Goal: Task Accomplishment & Management: Manage account settings

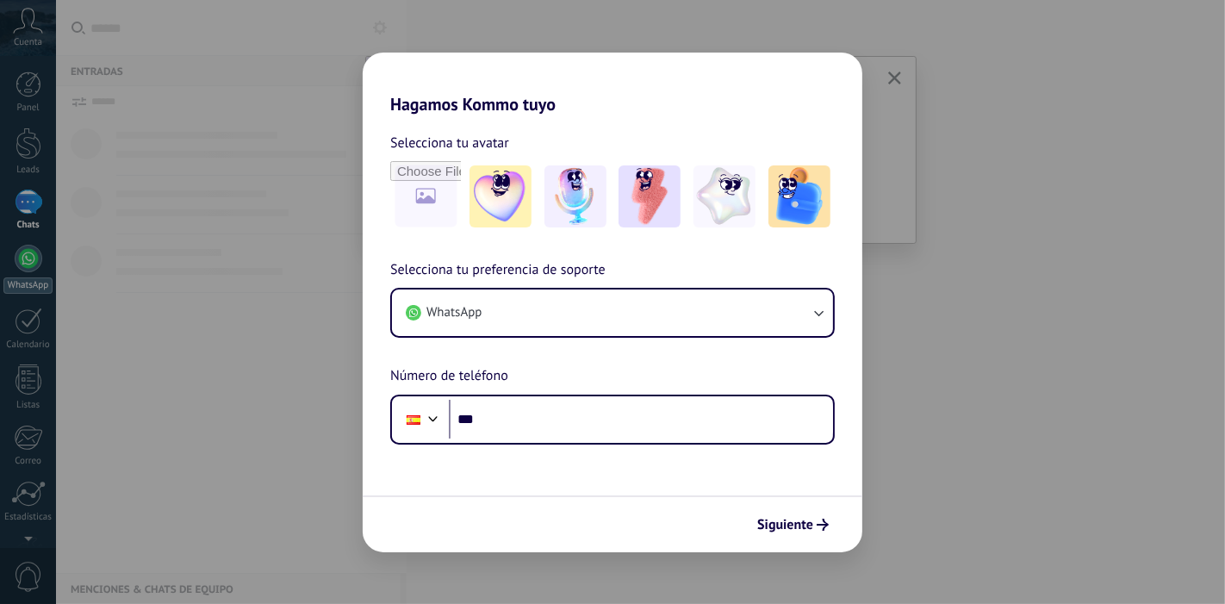
click at [22, 273] on body ".abecls-1,.abecls-2{fill-rule:evenodd}.abecls-2{fill:#fff} .abhcls-1{fill:none}…" at bounding box center [612, 302] width 1225 height 604
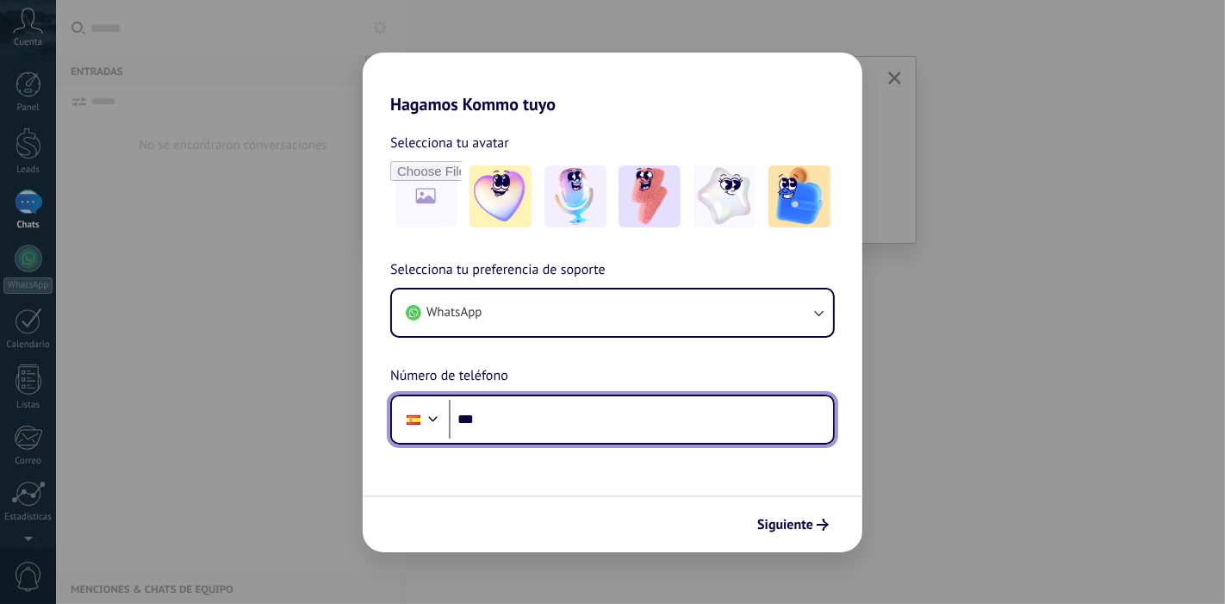
click at [509, 439] on input "***" at bounding box center [641, 420] width 384 height 40
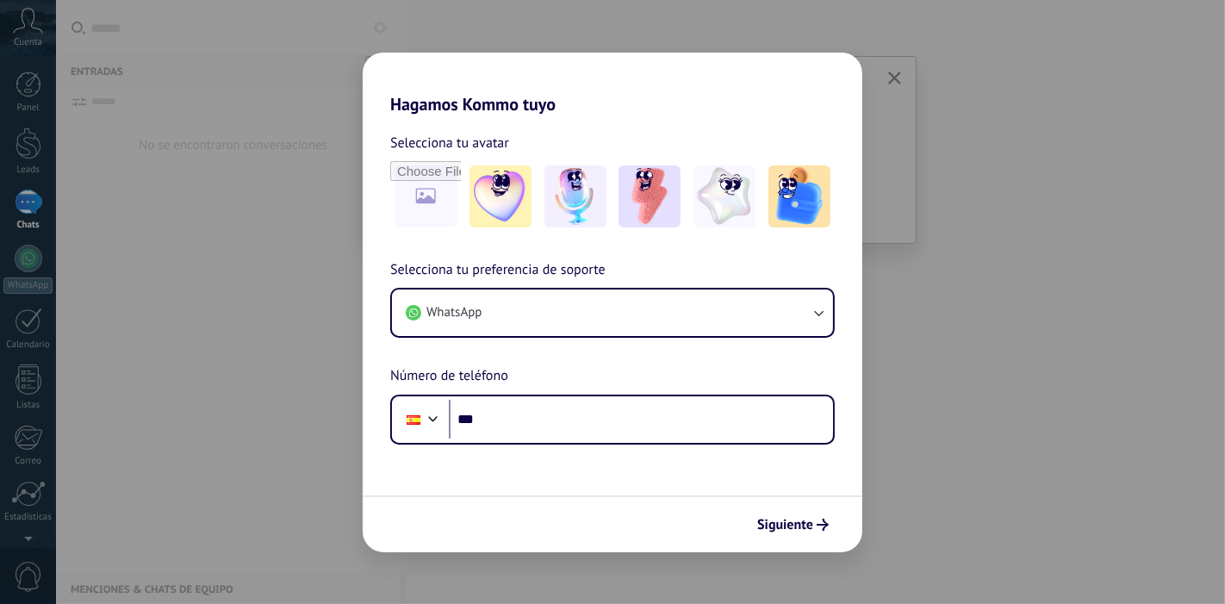
click at [913, 116] on div "Hagamos Kommo tuyo Selecciona tu avatar Selecciona tu preferencia de soporte Wh…" at bounding box center [612, 302] width 1225 height 604
click at [784, 513] on button "Siguiente" at bounding box center [793, 524] width 87 height 29
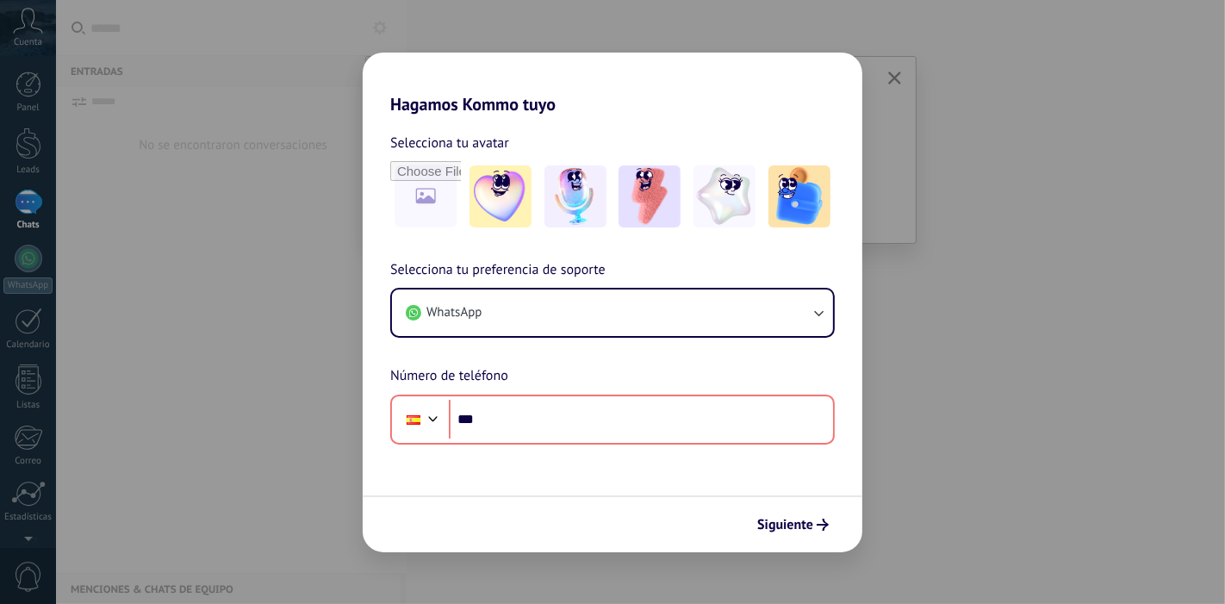
click at [982, 100] on div "Hagamos Kommo tuyo Selecciona tu avatar Selecciona tu preferencia de soporte Wh…" at bounding box center [612, 302] width 1225 height 604
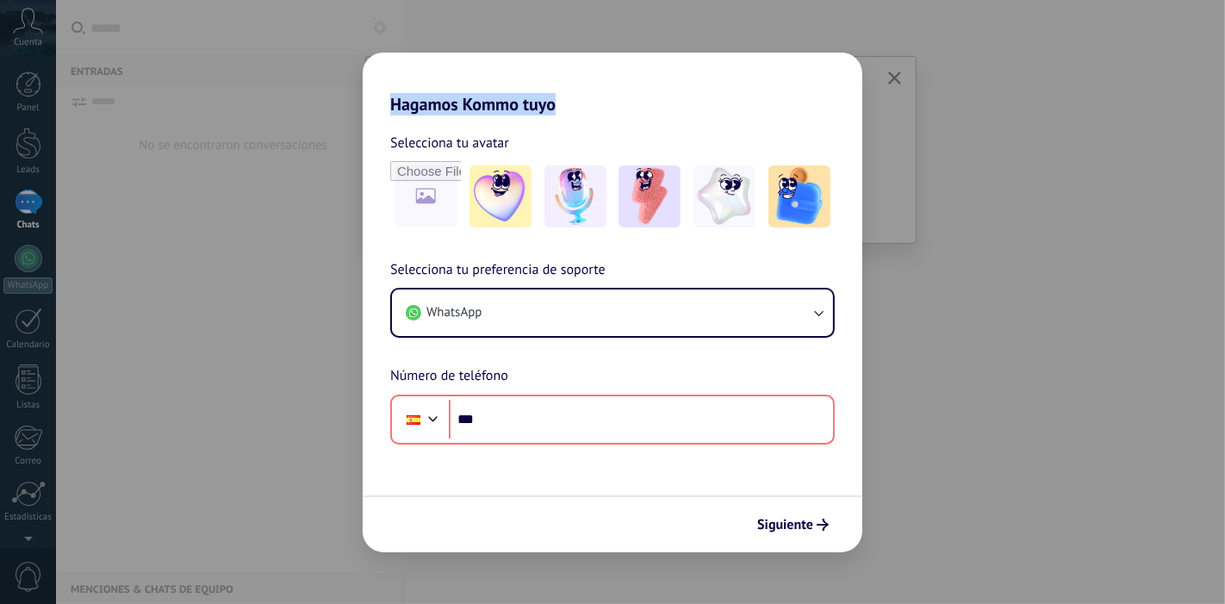
click at [982, 100] on div "Hagamos Kommo tuyo Selecciona tu avatar Selecciona tu preferencia de soporte Wh…" at bounding box center [612, 302] width 1225 height 604
click at [564, 91] on h2 "Hagamos Kommo tuyo" at bounding box center [613, 84] width 500 height 62
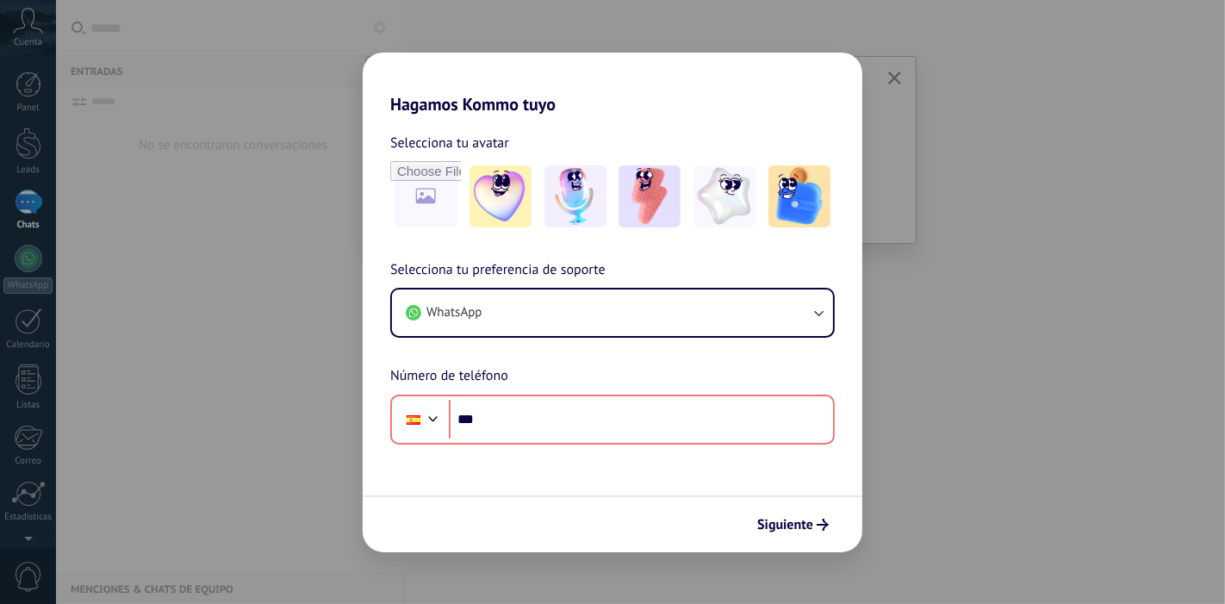
click at [354, 479] on div "Hagamos Kommo tuyo Selecciona tu avatar Selecciona tu preferencia de soporte Wh…" at bounding box center [612, 302] width 1225 height 604
drag, startPoint x: 354, startPoint y: 479, endPoint x: 949, endPoint y: 395, distance: 601.2
click at [949, 395] on div "Hagamos Kommo tuyo Selecciona tu avatar Selecciona tu preferencia de soporte Wh…" at bounding box center [612, 302] width 1225 height 604
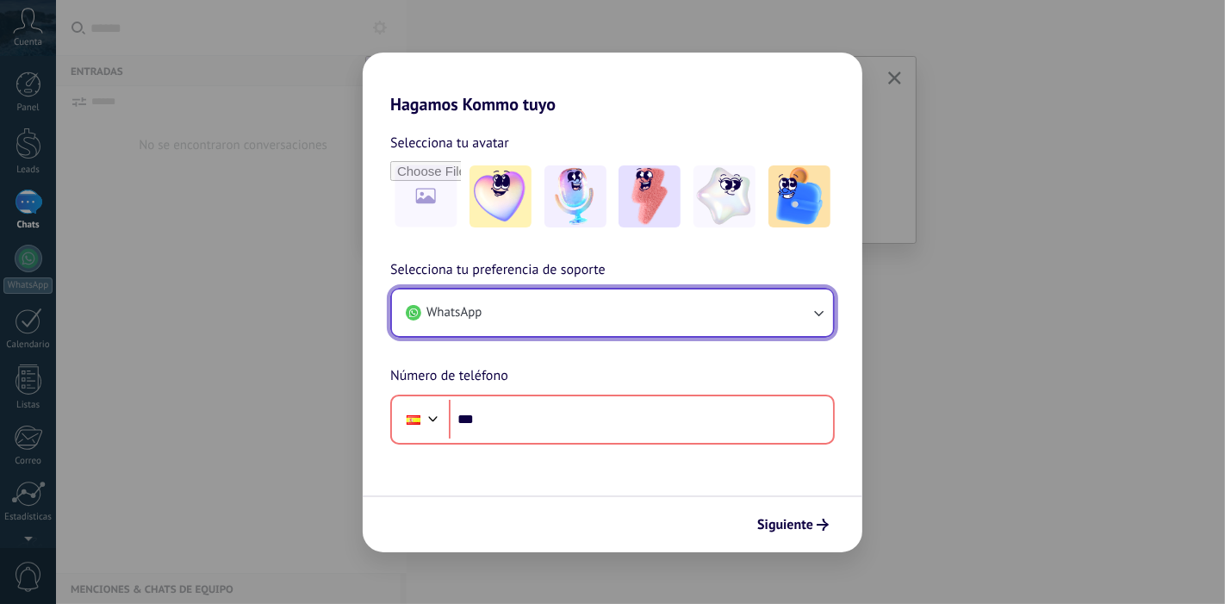
click at [782, 328] on button "WhatsApp" at bounding box center [612, 312] width 441 height 47
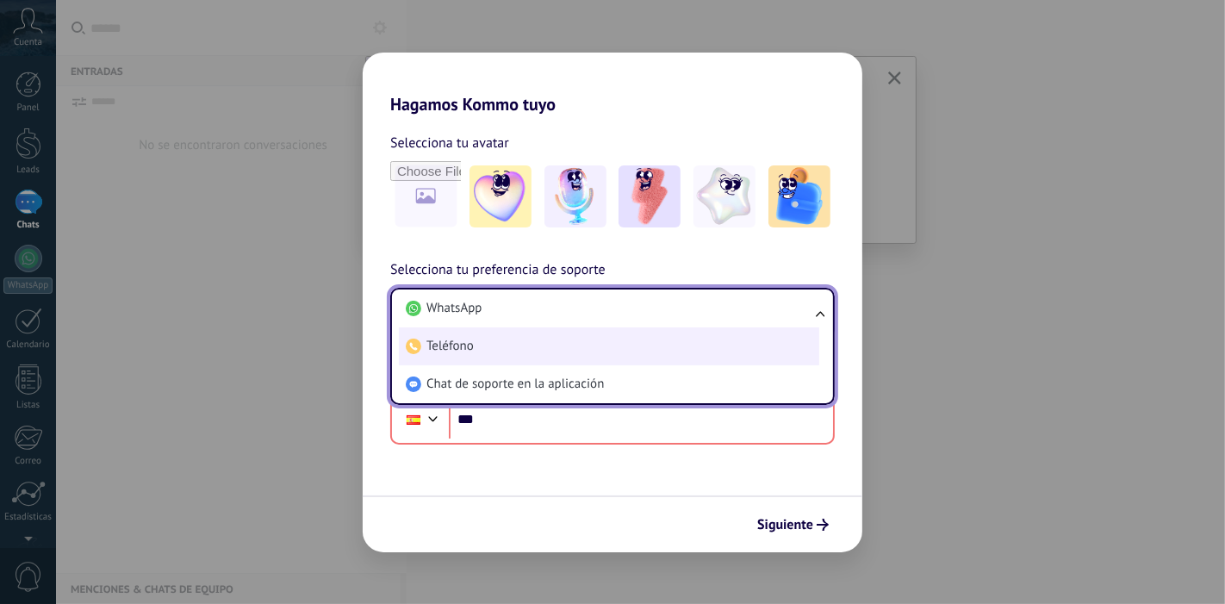
click at [696, 351] on li "Teléfono" at bounding box center [609, 346] width 420 height 38
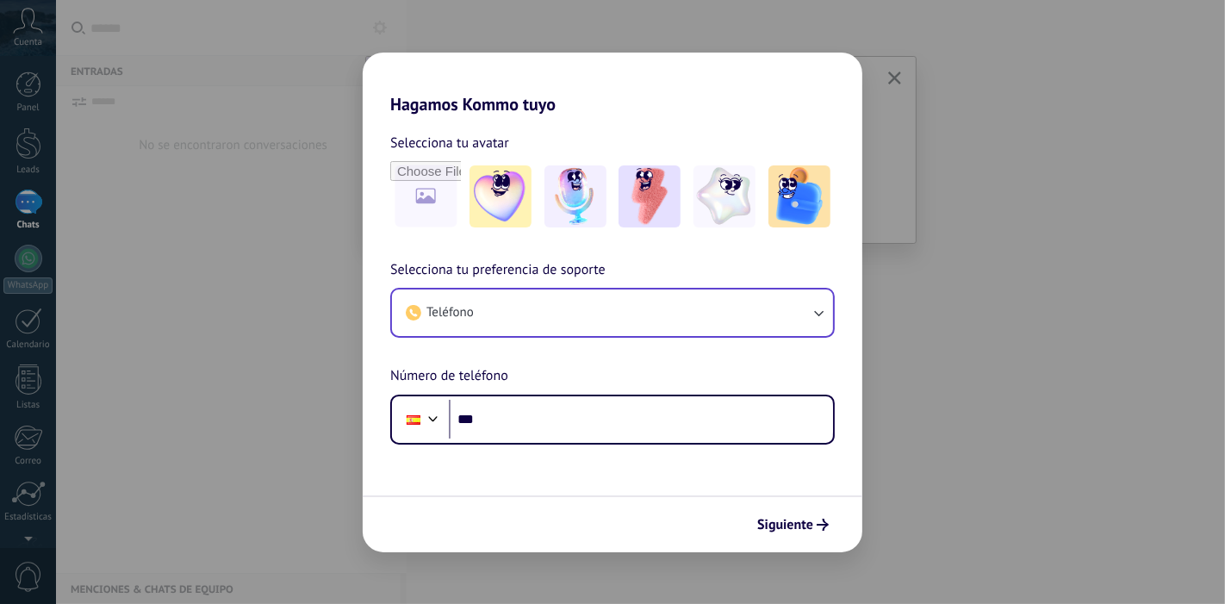
click at [907, 270] on div "Hagamos Kommo tuyo Selecciona tu avatar Selecciona tu preferencia de soporte Te…" at bounding box center [612, 302] width 1225 height 604
click at [12, 383] on div "Hagamos Kommo tuyo Selecciona tu avatar Selecciona tu preferencia de soporte Te…" at bounding box center [612, 302] width 1225 height 604
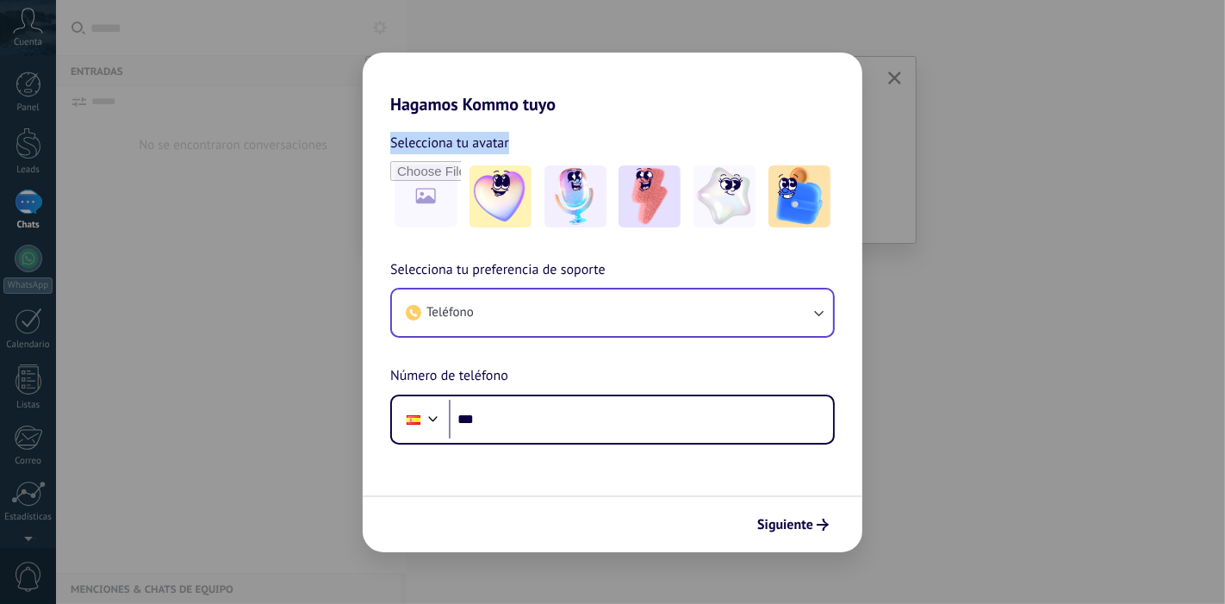
click at [12, 383] on div "Hagamos Kommo tuyo Selecciona tu avatar Selecciona tu preferencia de soporte Te…" at bounding box center [612, 302] width 1225 height 604
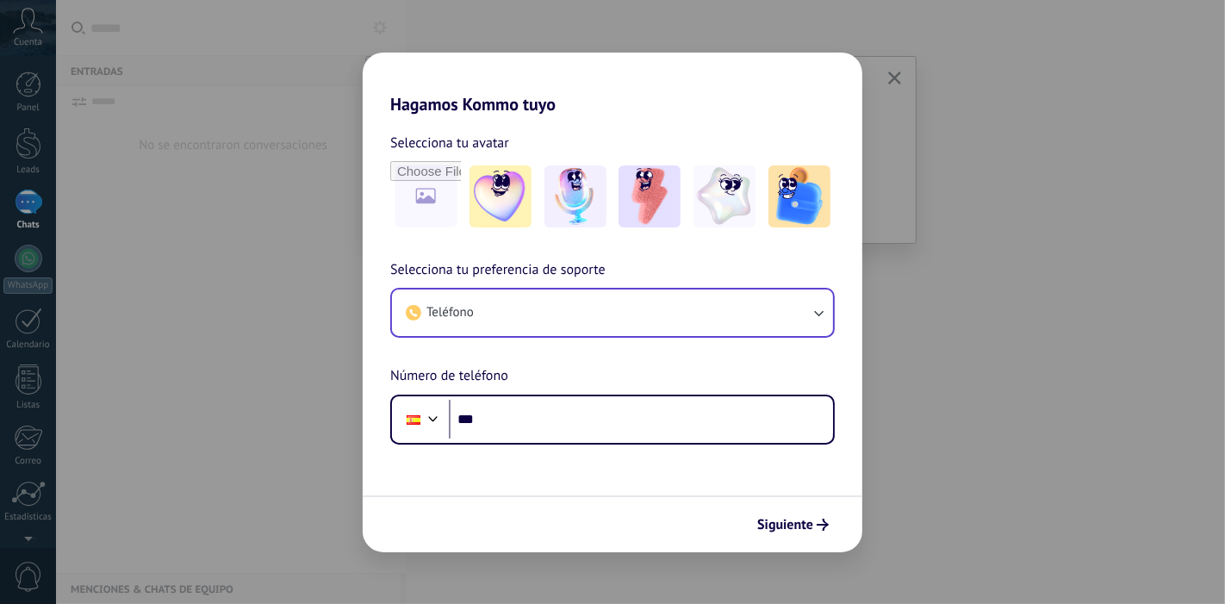
click at [144, 299] on div "Hagamos Kommo tuyo Selecciona tu avatar Selecciona tu preferencia de soporte Te…" at bounding box center [612, 302] width 1225 height 604
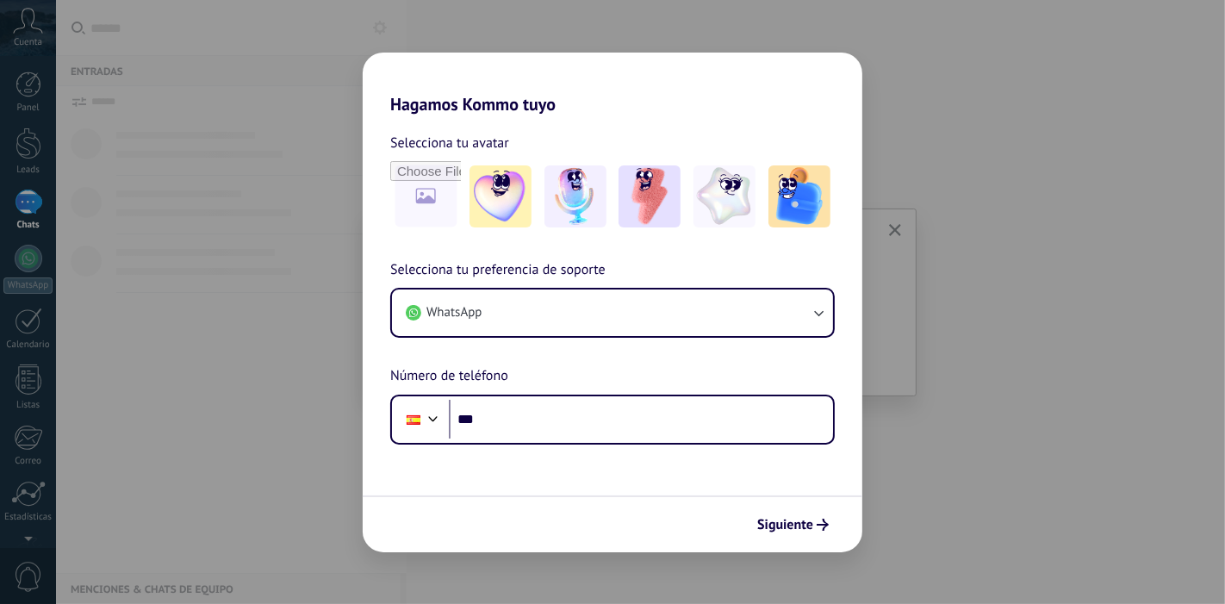
click at [27, 342] on div "Hagamos Kommo tuyo Selecciona tu avatar Selecciona tu preferencia de soporte Wh…" at bounding box center [612, 302] width 1225 height 604
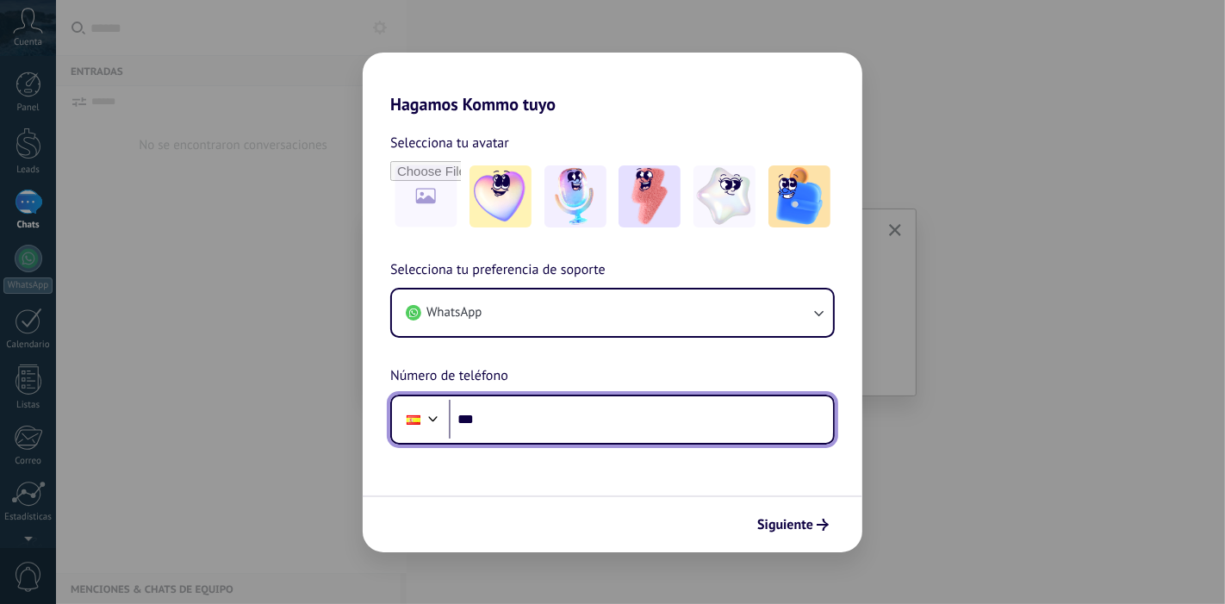
click at [520, 406] on input "***" at bounding box center [641, 420] width 384 height 40
click at [428, 423] on div at bounding box center [433, 417] width 21 height 21
click at [527, 375] on div "Selecciona tu preferencia de soporte WhatsApp Número de teléfono Phone ***" at bounding box center [613, 351] width 500 height 185
type input "**"
type input "**********"
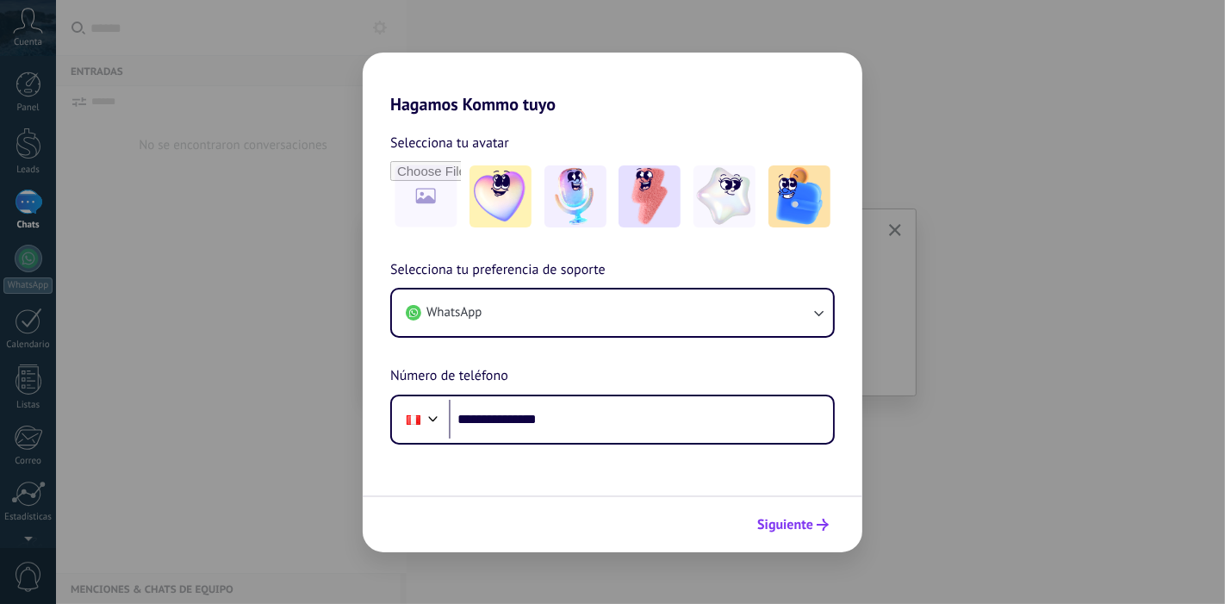
click at [789, 527] on span "Siguiente" at bounding box center [785, 525] width 56 height 12
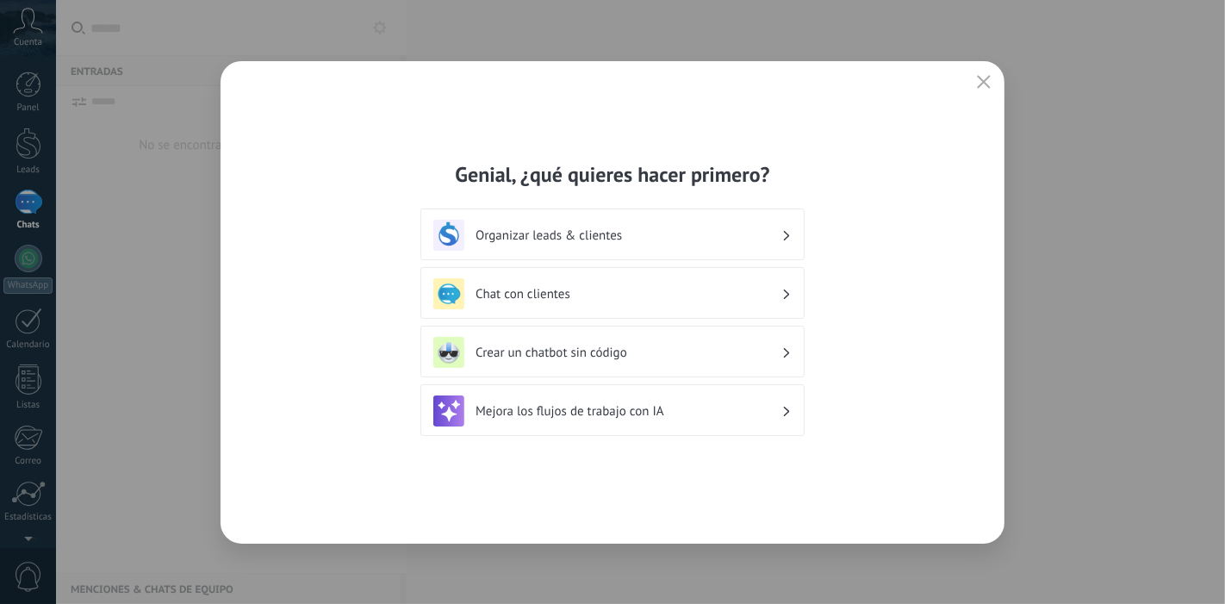
click at [566, 234] on h3 "Organizar leads & clientes" at bounding box center [629, 235] width 306 height 16
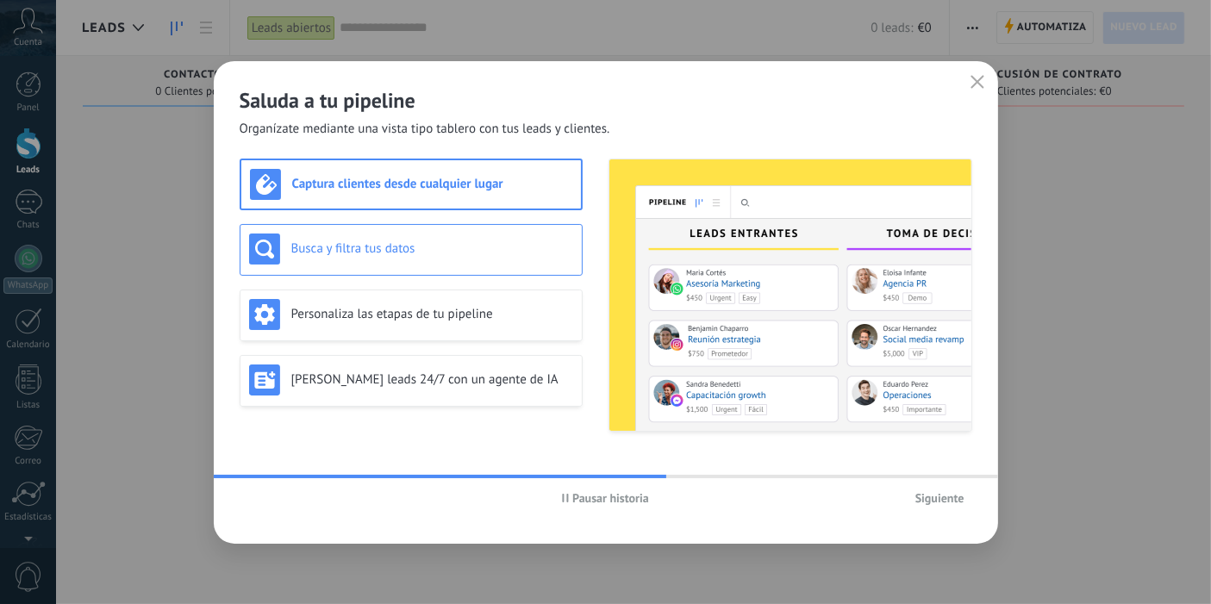
click at [412, 262] on div "Busca y filtra tus datos" at bounding box center [411, 248] width 324 height 31
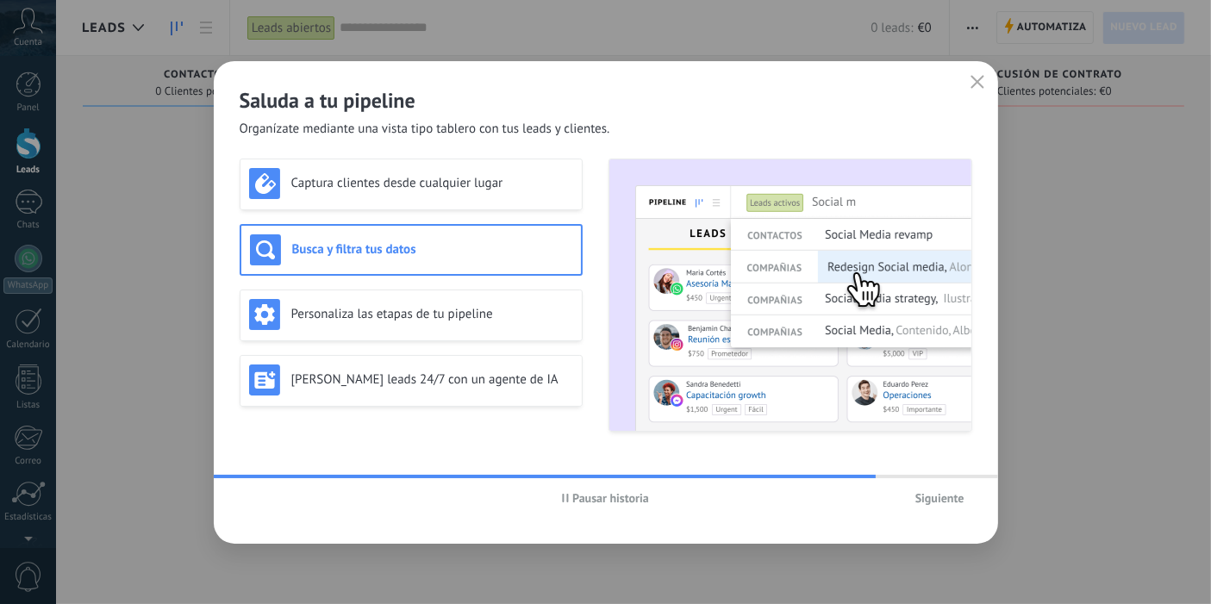
click at [460, 248] on h3 "Busca y filtra tus datos" at bounding box center [432, 249] width 280 height 16
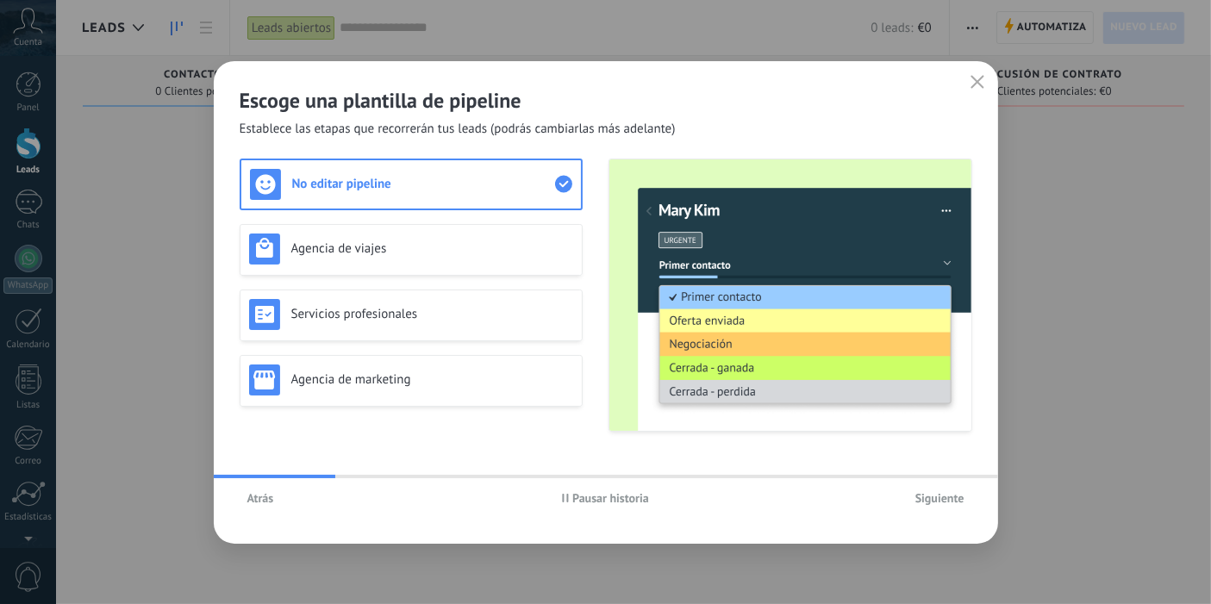
click at [258, 501] on span "Atrás" at bounding box center [260, 498] width 27 height 12
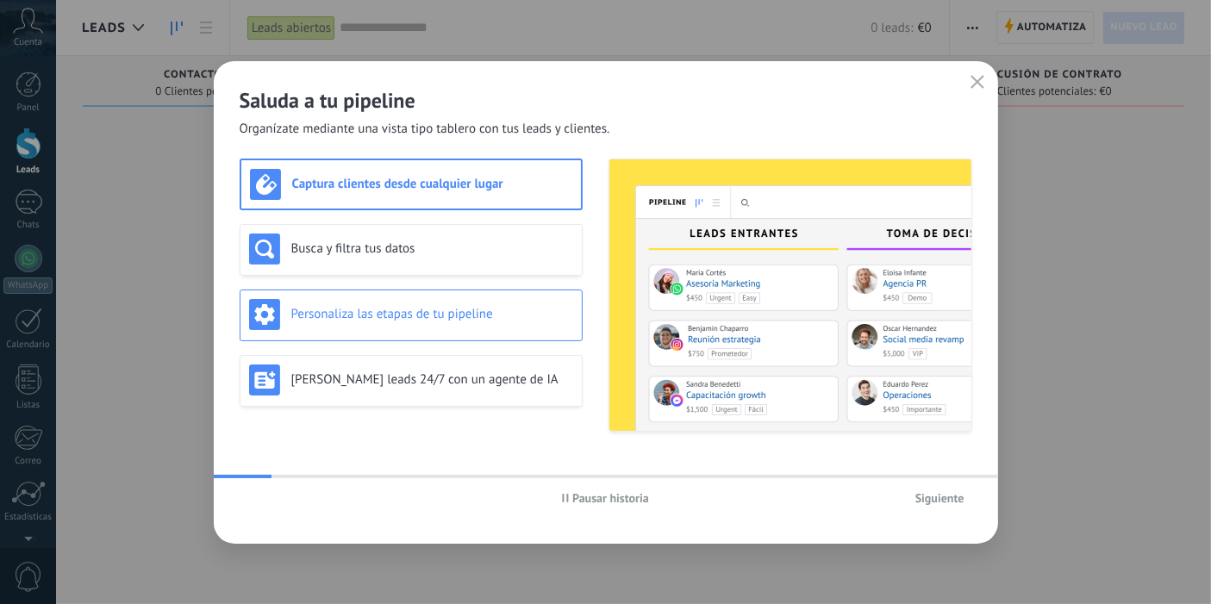
click at [364, 306] on h3 "Personaliza las etapas de tu pipeline" at bounding box center [432, 314] width 282 height 16
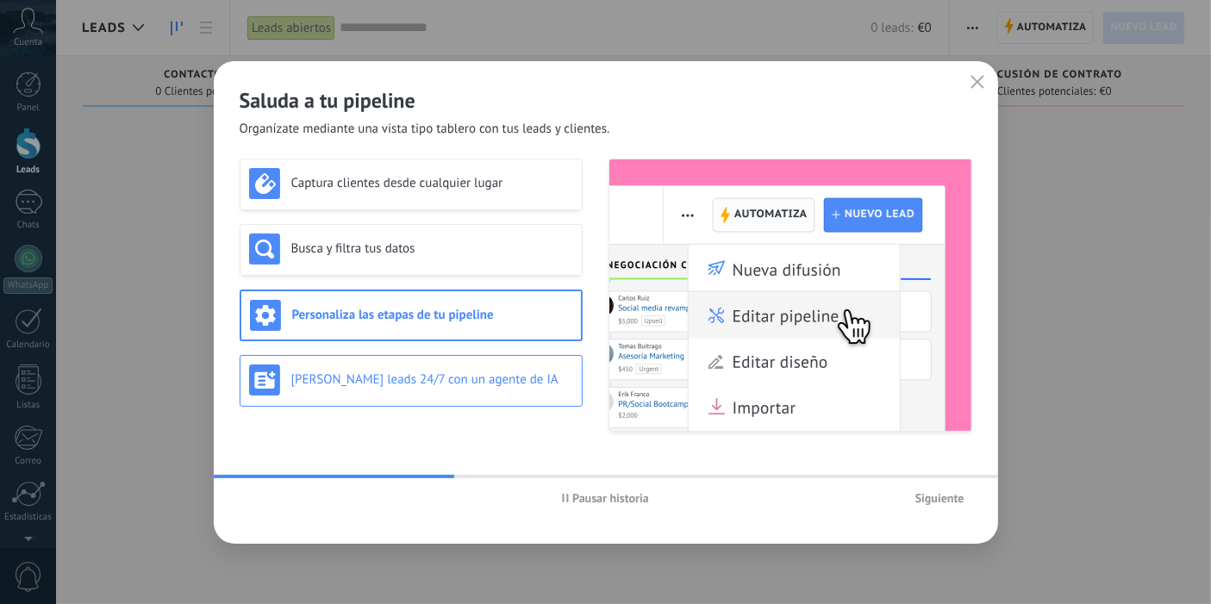
click at [358, 387] on h3 "[PERSON_NAME] leads 24/7 con un agente de IA" at bounding box center [432, 379] width 282 height 16
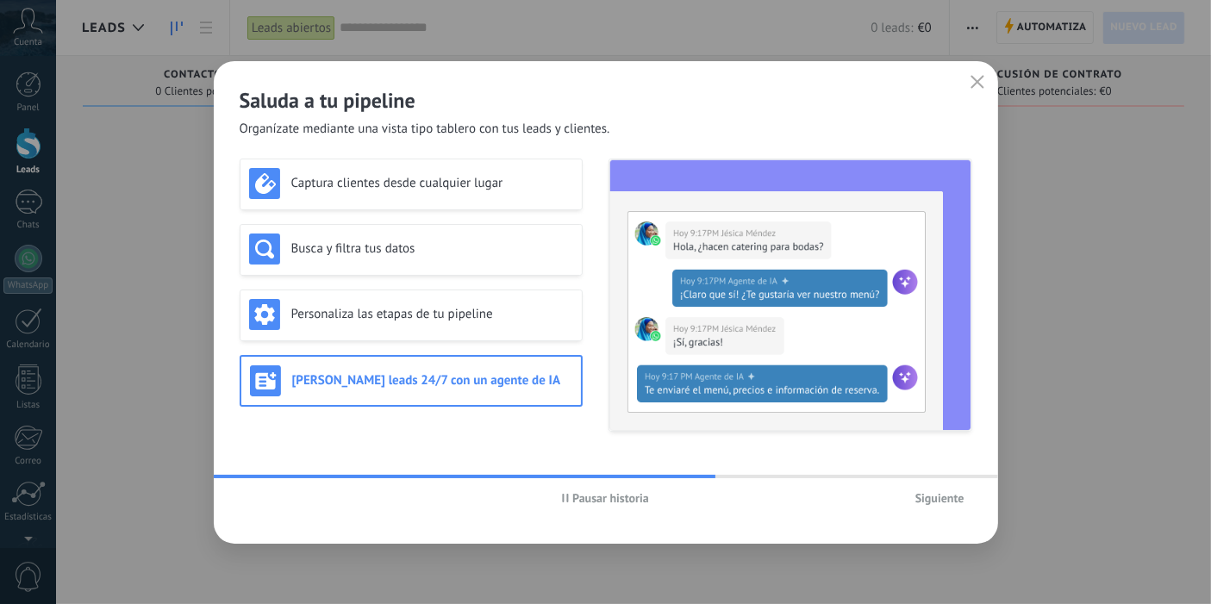
click at [563, 495] on icon "button" at bounding box center [565, 498] width 7 height 9
click at [563, 495] on icon "button" at bounding box center [566, 498] width 7 height 9
click at [915, 489] on button "Siguiente" at bounding box center [939, 498] width 65 height 26
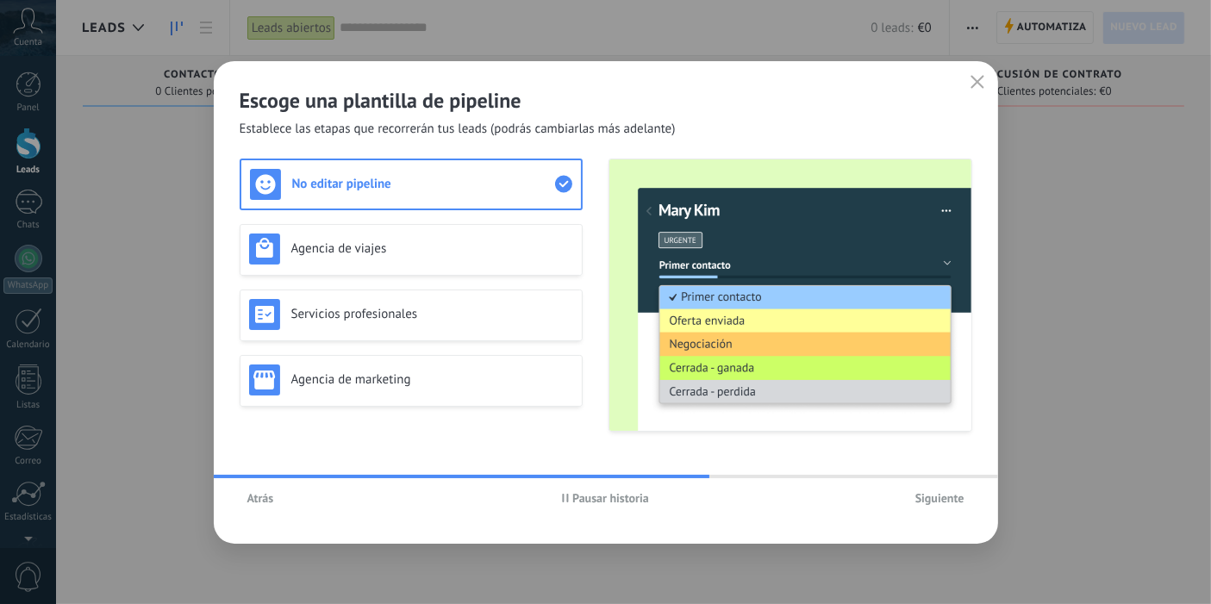
click at [939, 492] on span "Siguiente" at bounding box center [939, 498] width 49 height 12
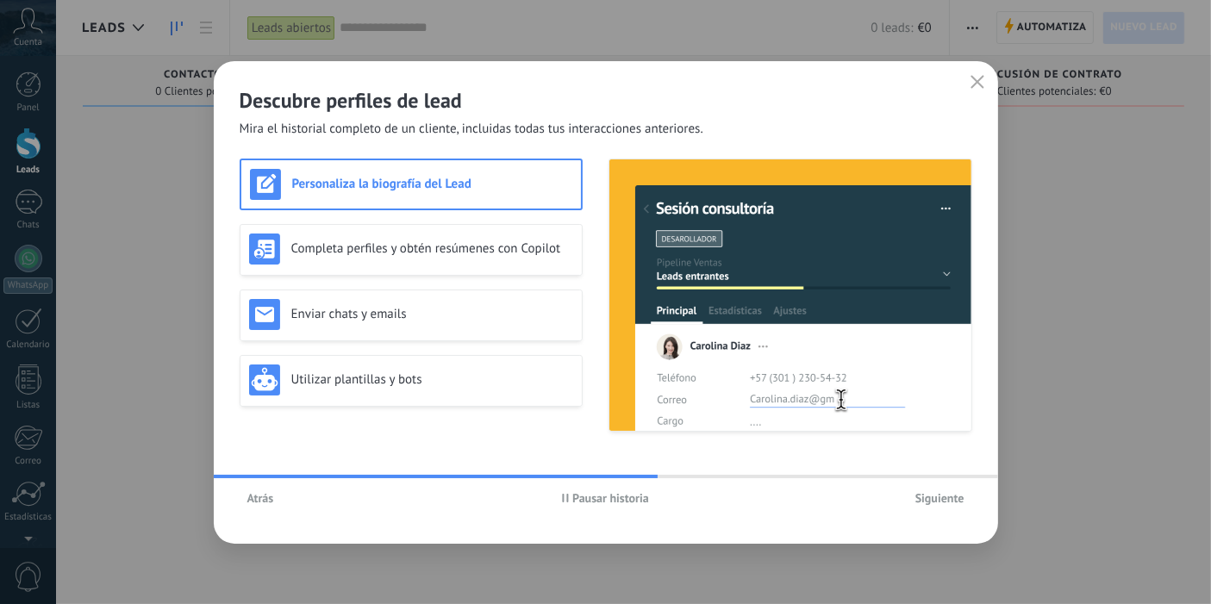
click at [939, 492] on span "Siguiente" at bounding box center [939, 498] width 49 height 12
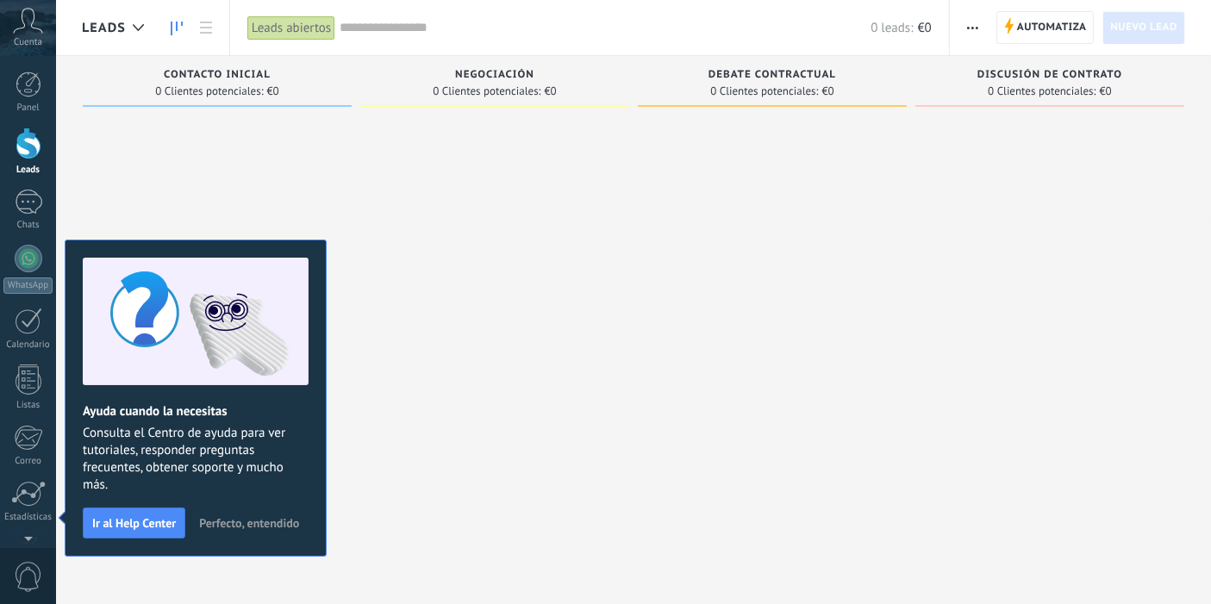
click at [511, 423] on div at bounding box center [494, 304] width 269 height 379
click at [255, 523] on span "Perfecto, entendido" at bounding box center [249, 523] width 100 height 12
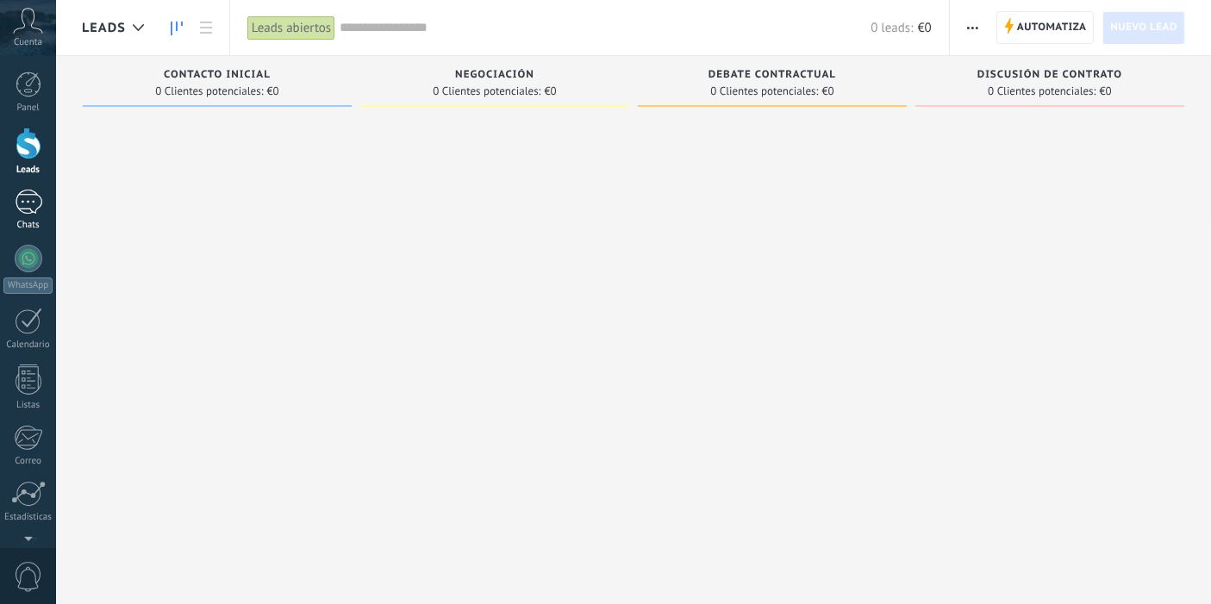
click at [30, 196] on div at bounding box center [29, 202] width 28 height 25
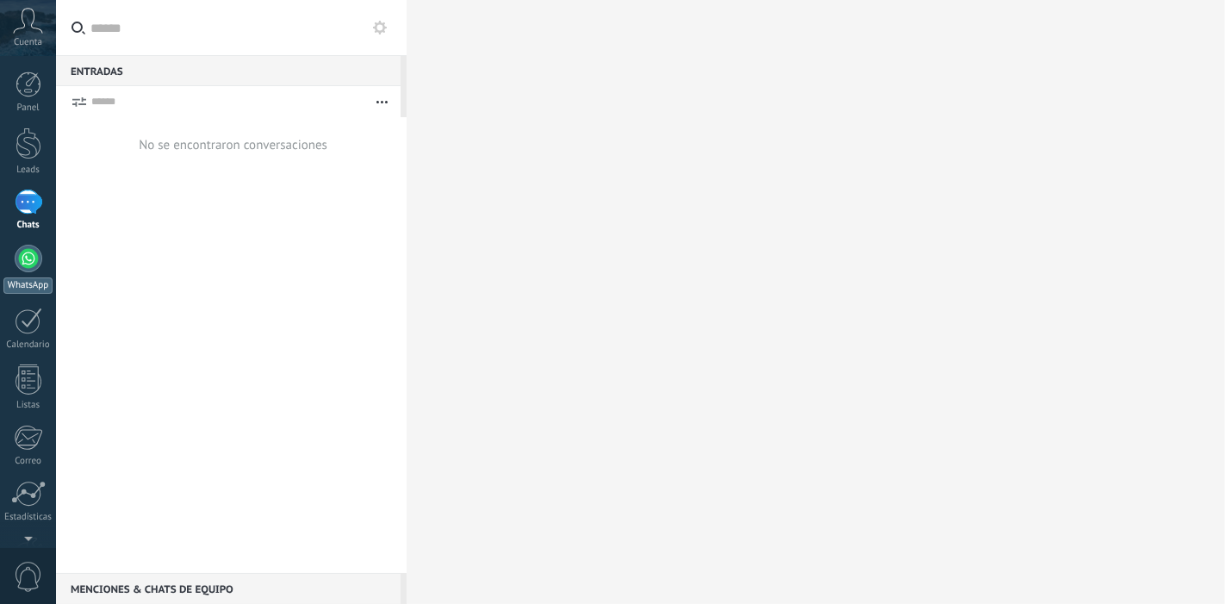
click at [31, 259] on div at bounding box center [29, 259] width 28 height 28
click at [29, 137] on div at bounding box center [29, 144] width 26 height 32
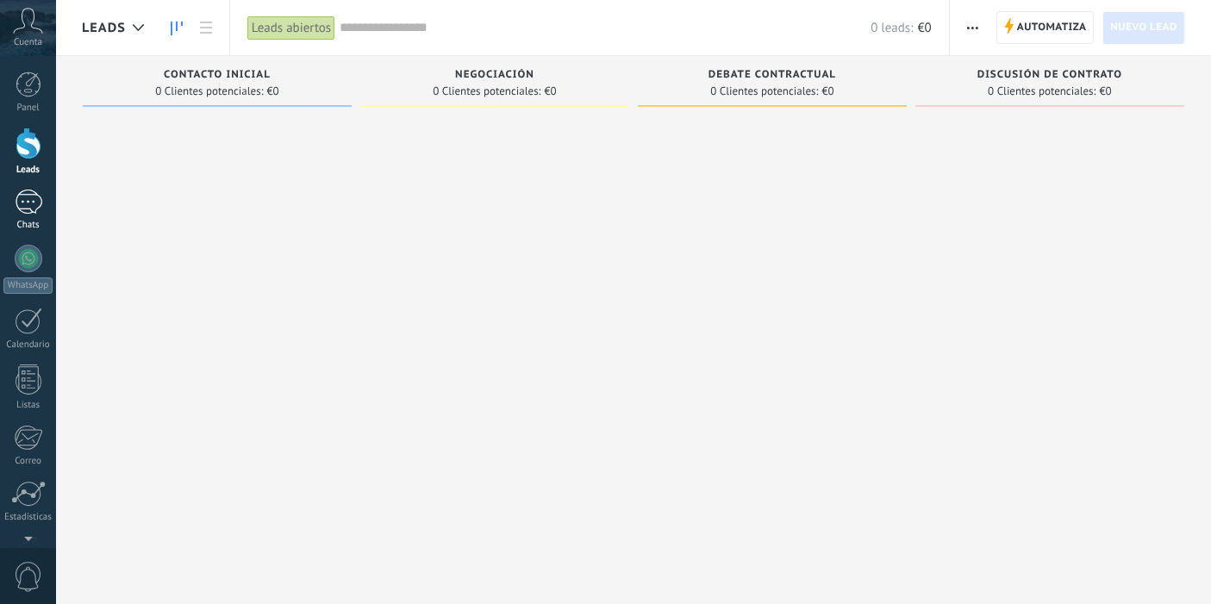
click at [27, 215] on link "Chats" at bounding box center [28, 210] width 56 height 41
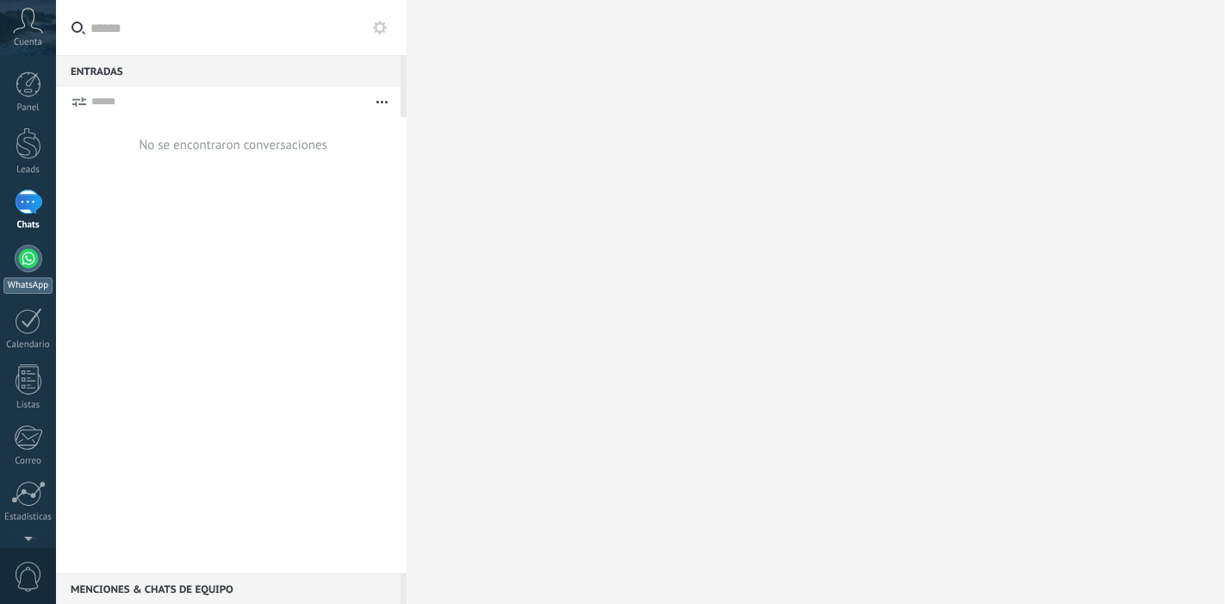
click at [32, 267] on div at bounding box center [29, 259] width 28 height 28
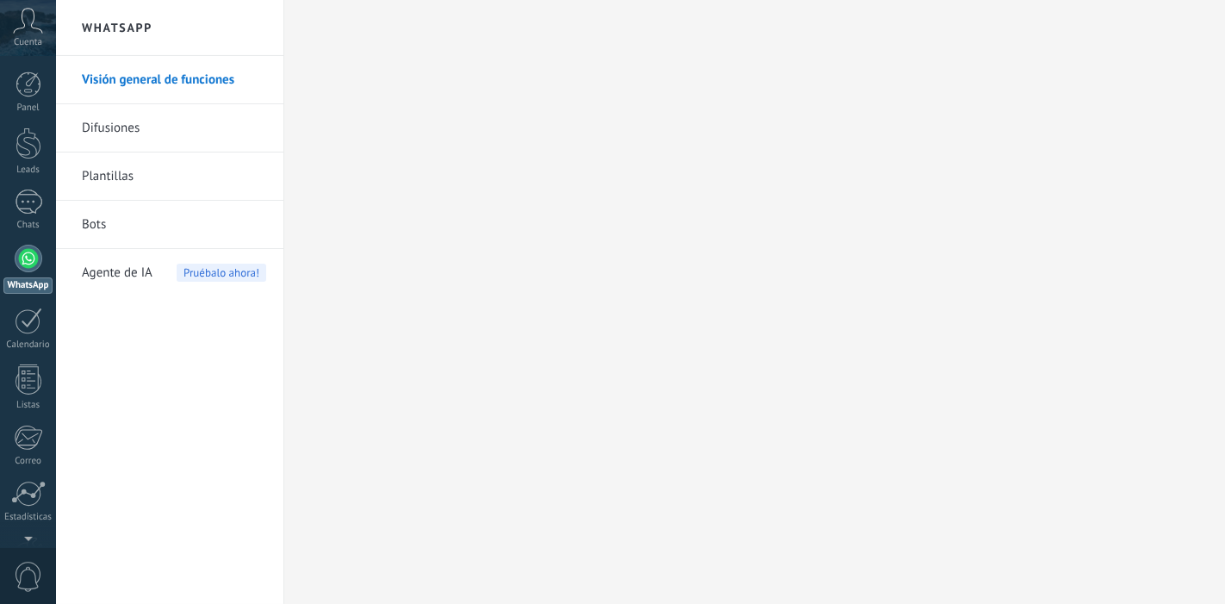
click at [105, 218] on link "Bots" at bounding box center [174, 225] width 184 height 48
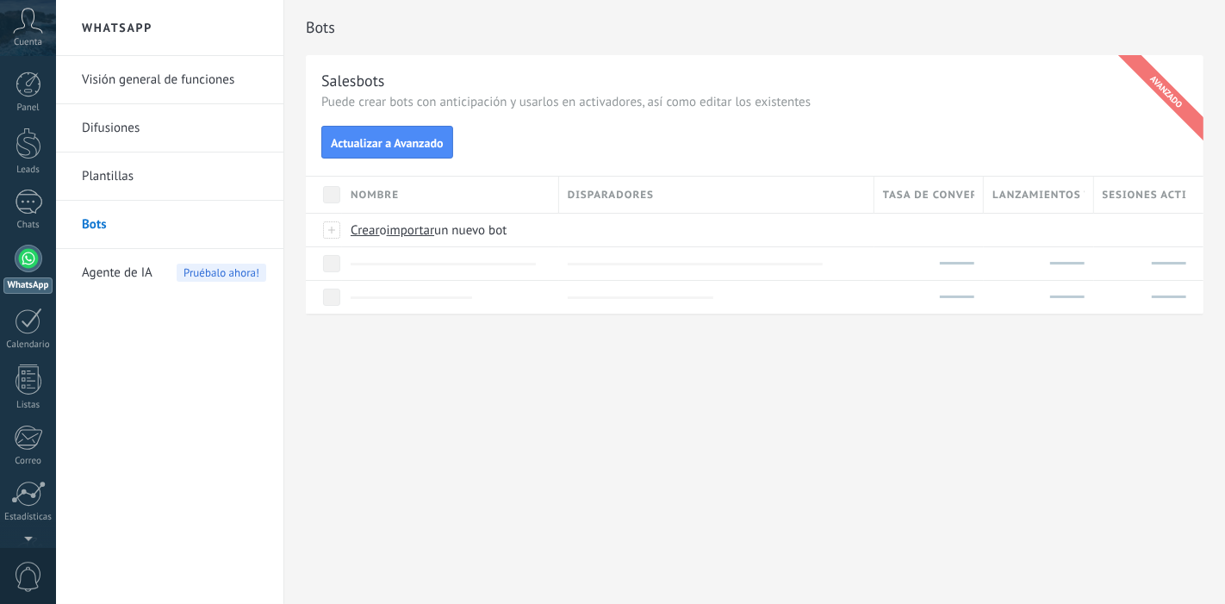
click at [132, 129] on link "Difusiones" at bounding box center [174, 128] width 184 height 48
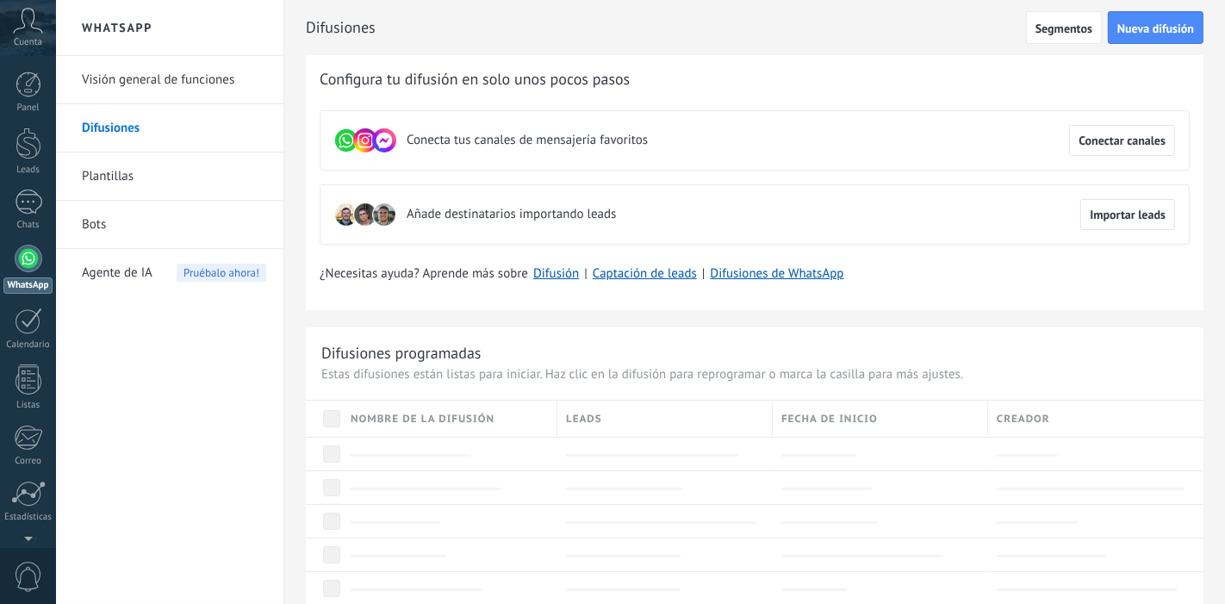
click at [118, 161] on link "Plantillas" at bounding box center [174, 177] width 184 height 48
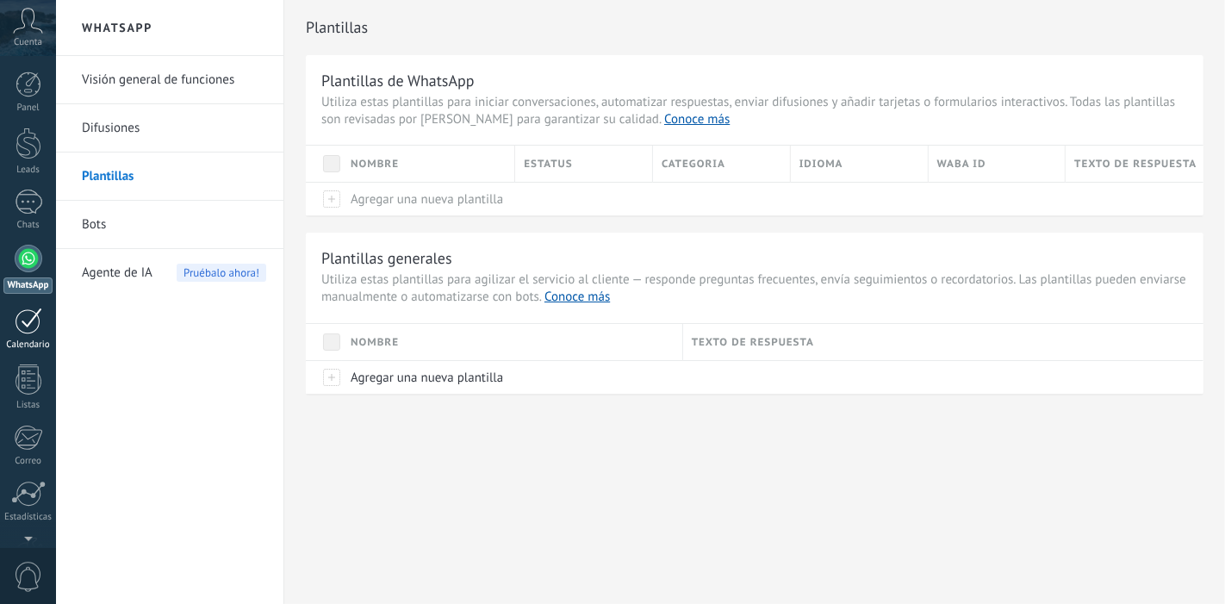
click at [39, 333] on link "Calendario" at bounding box center [28, 329] width 56 height 43
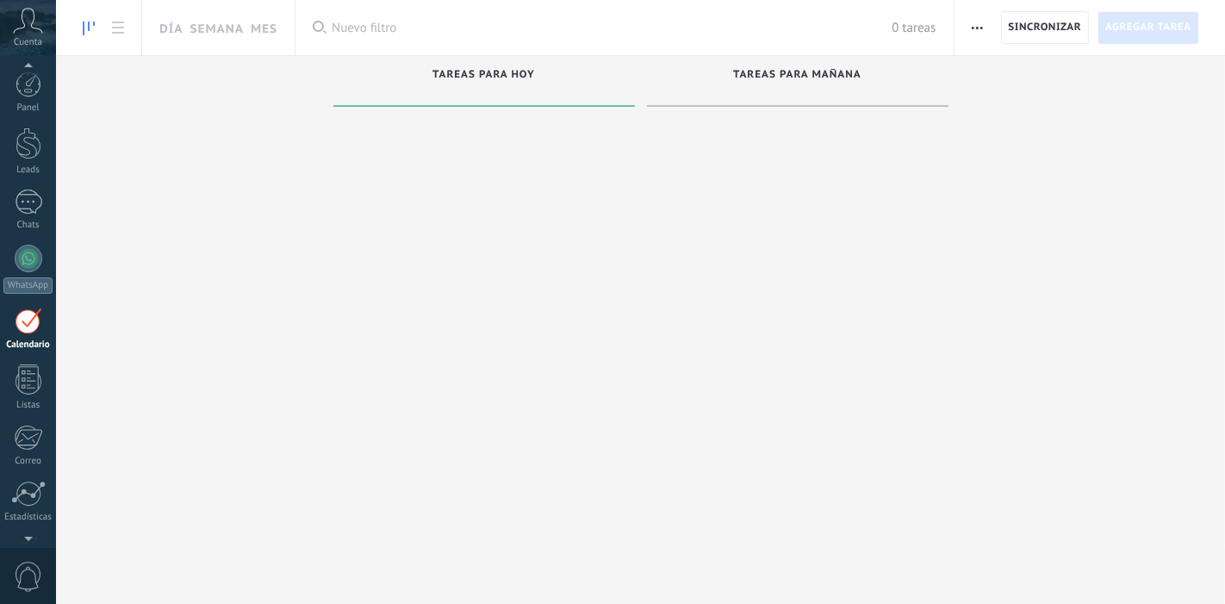
scroll to position [49, 0]
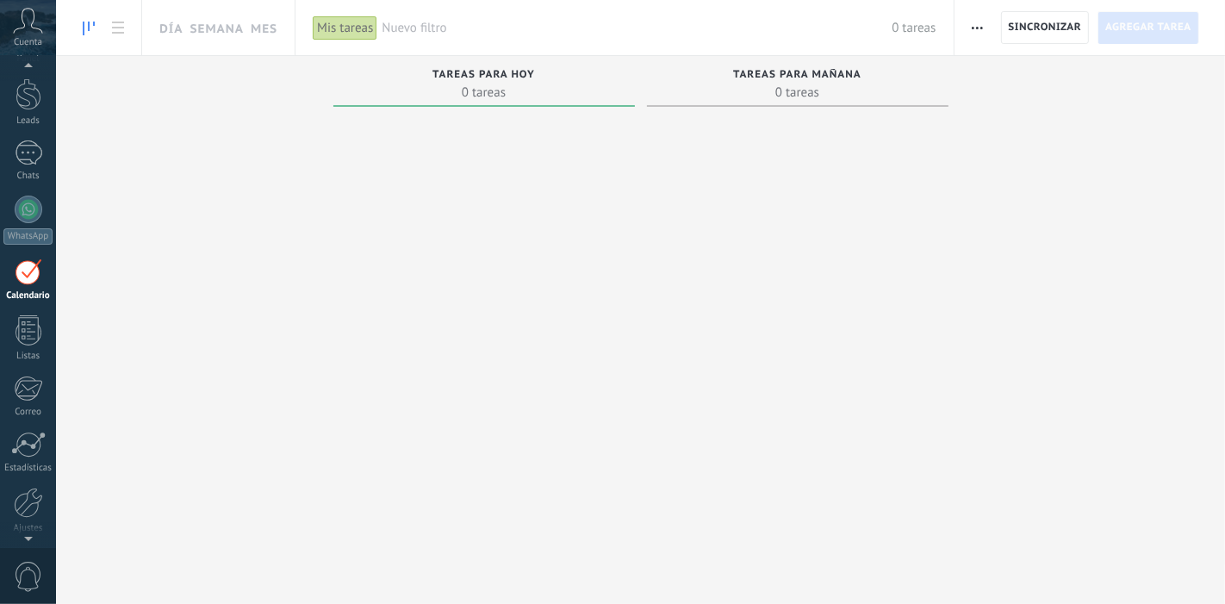
click at [26, 311] on div "Panel Leads Chats WhatsApp Clientes" at bounding box center [28, 316] width 56 height 589
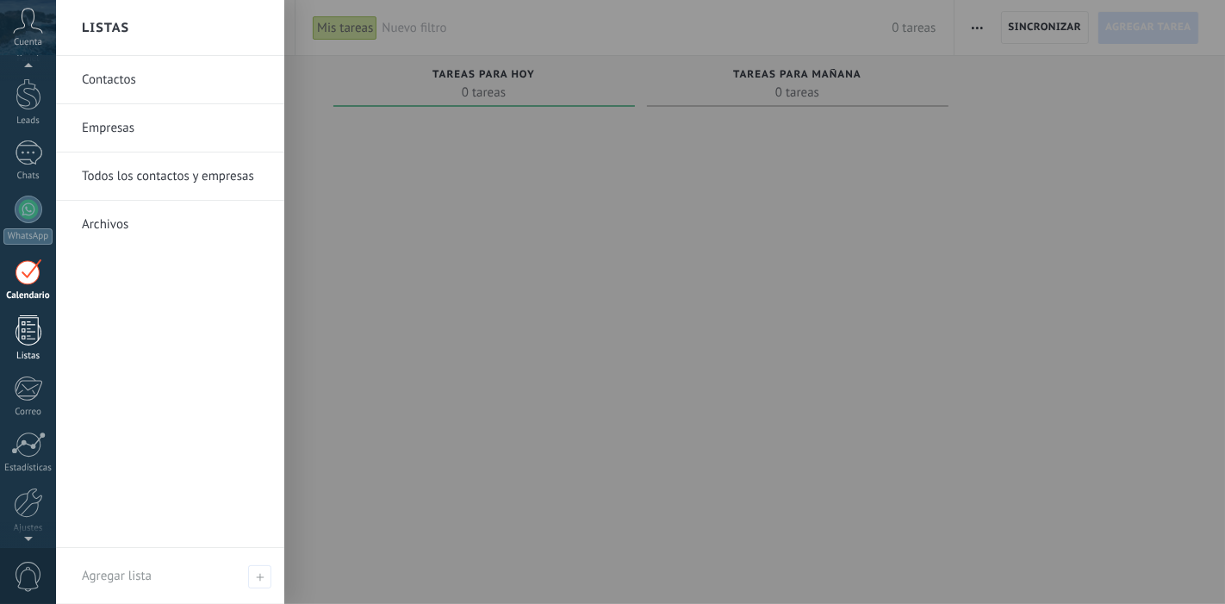
click at [27, 351] on div "Listas" at bounding box center [28, 356] width 50 height 11
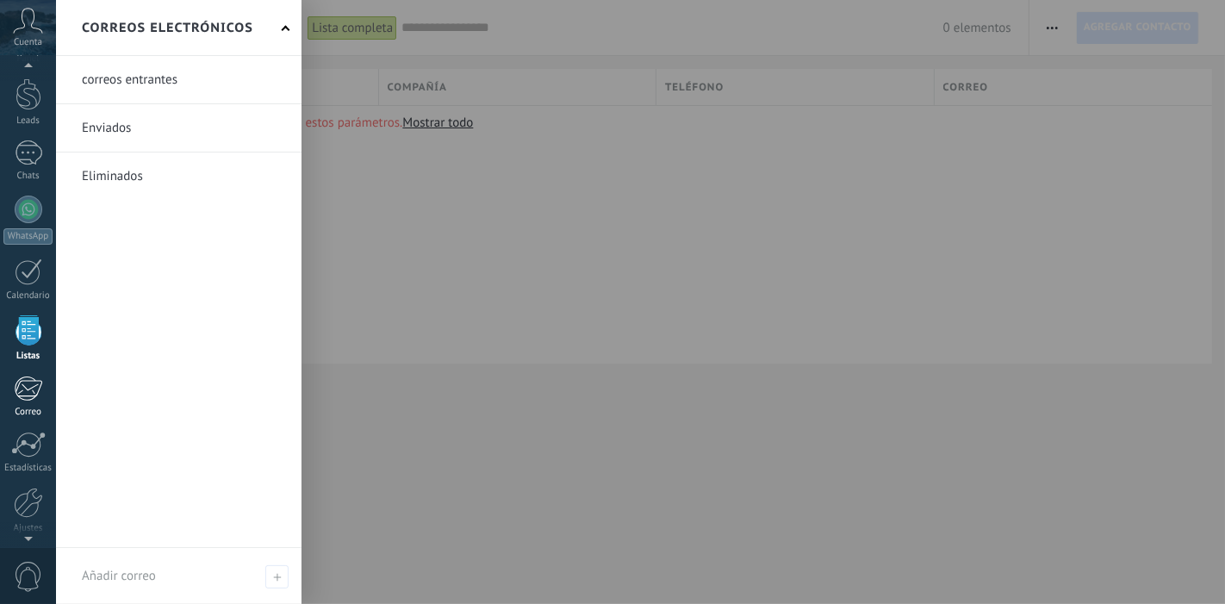
click at [29, 397] on div at bounding box center [28, 389] width 28 height 26
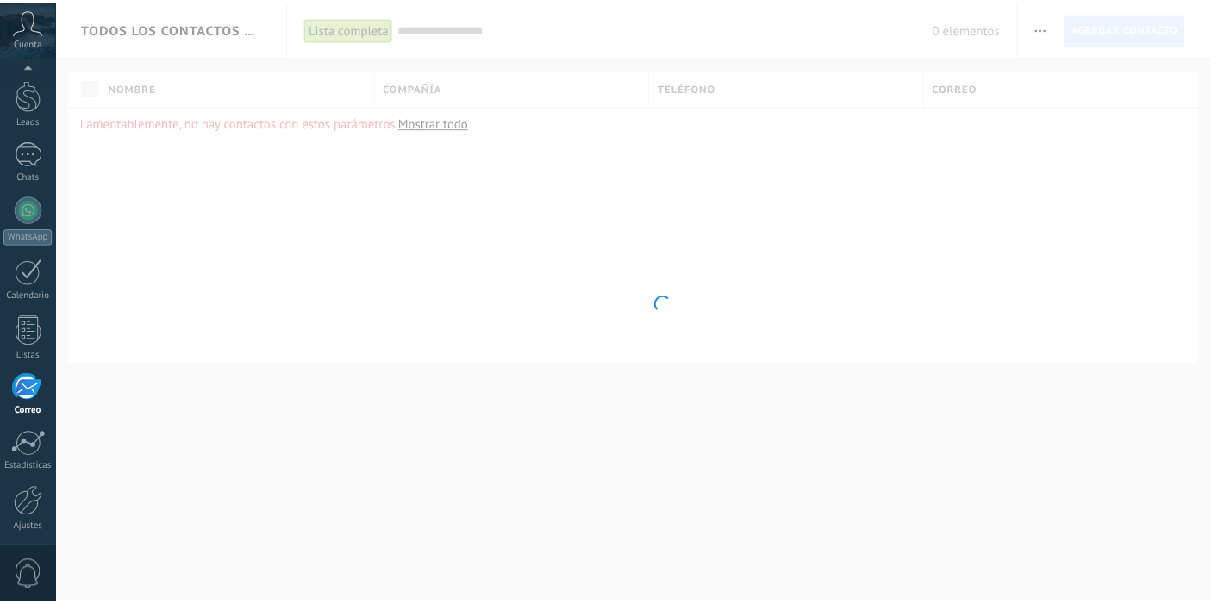
scroll to position [110, 0]
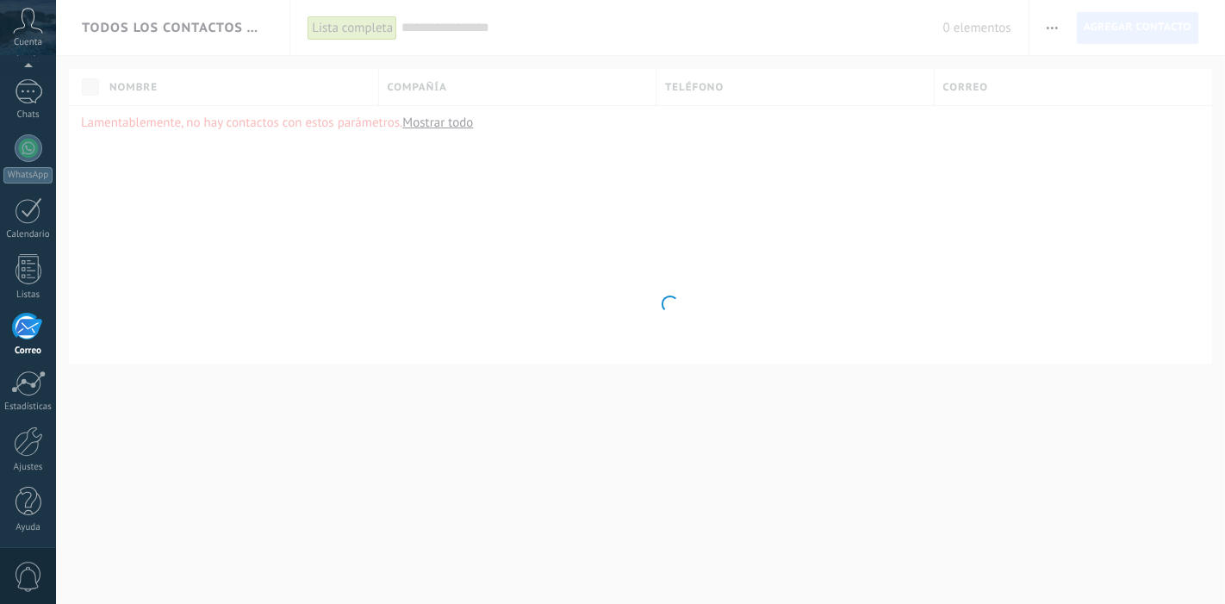
click at [17, 365] on div "Panel Leads Chats WhatsApp Clientes" at bounding box center [28, 255] width 56 height 589
click at [31, 390] on div at bounding box center [28, 383] width 34 height 26
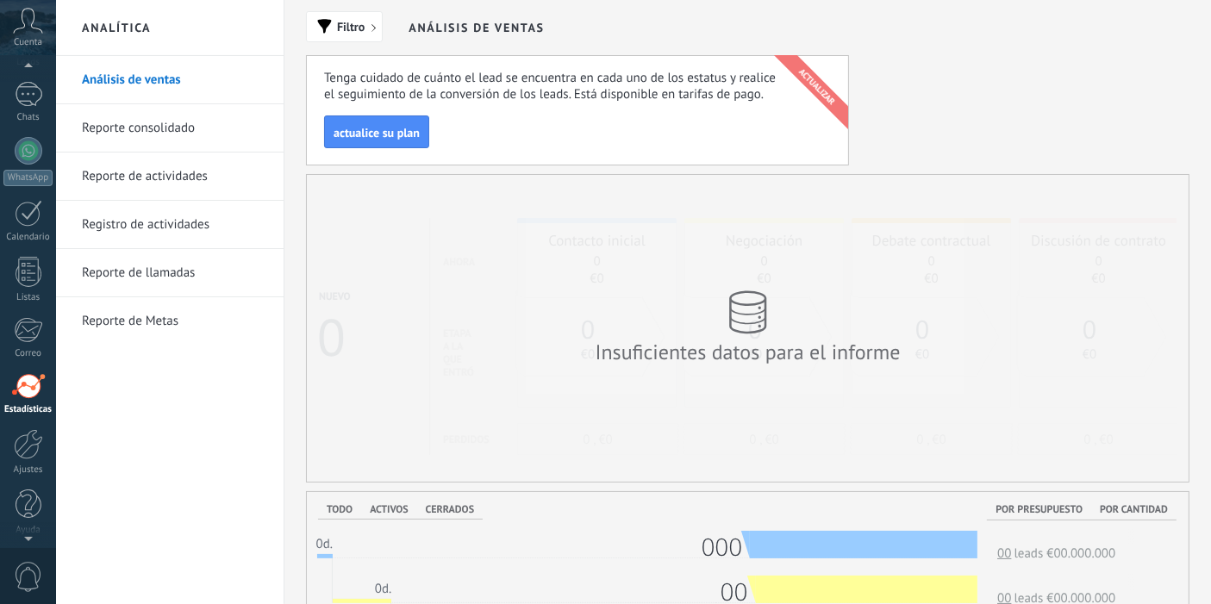
scroll to position [110, 0]
click at [24, 161] on link "WhatsApp" at bounding box center [28, 158] width 56 height 49
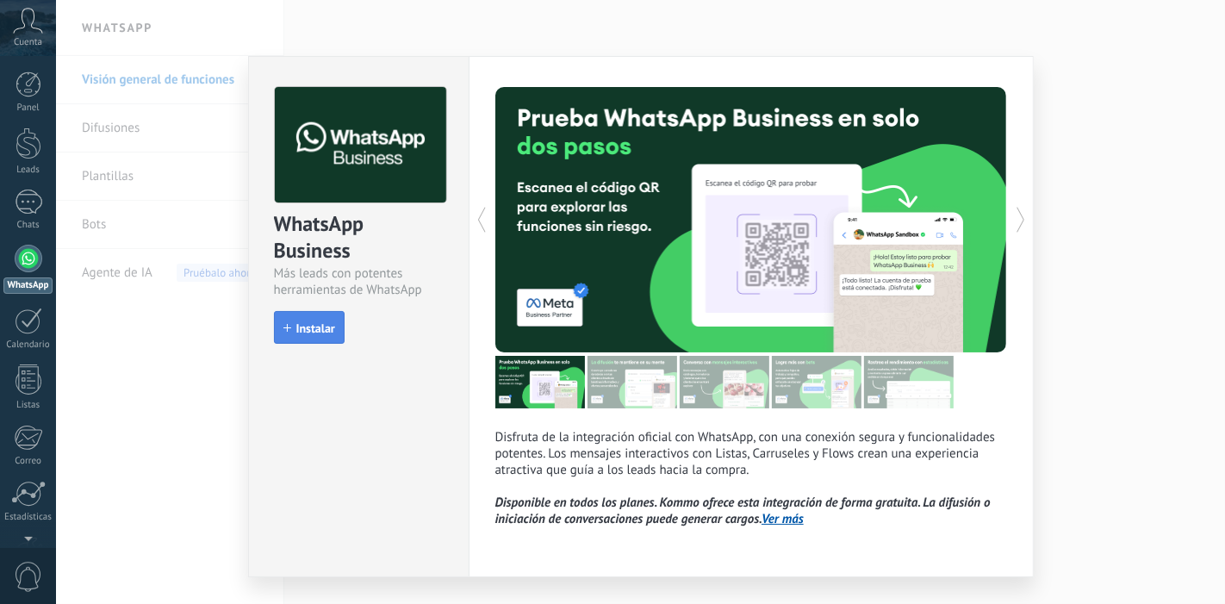
click at [314, 330] on span "Instalar" at bounding box center [315, 328] width 39 height 12
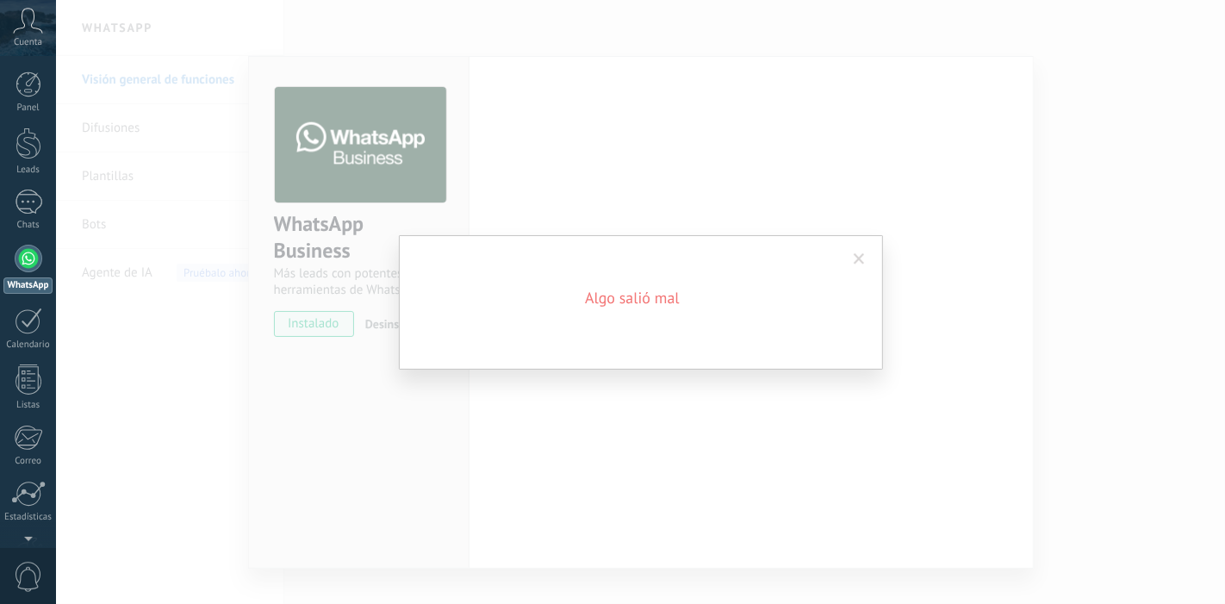
click at [862, 256] on span at bounding box center [859, 259] width 11 height 12
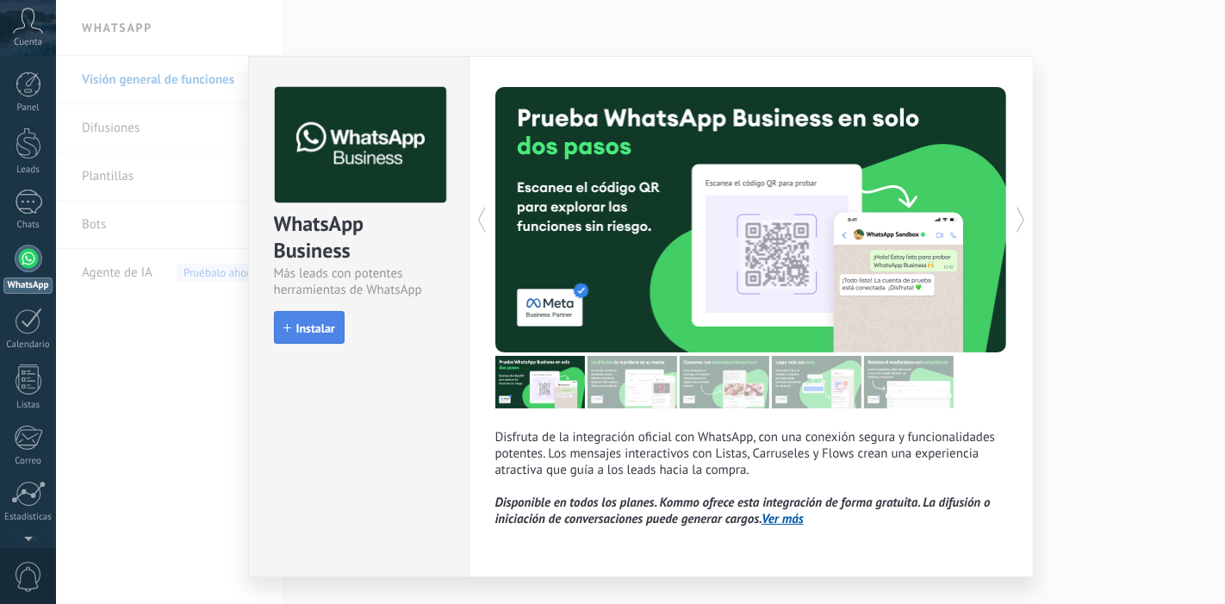
click at [319, 338] on button "Instalar" at bounding box center [309, 327] width 71 height 33
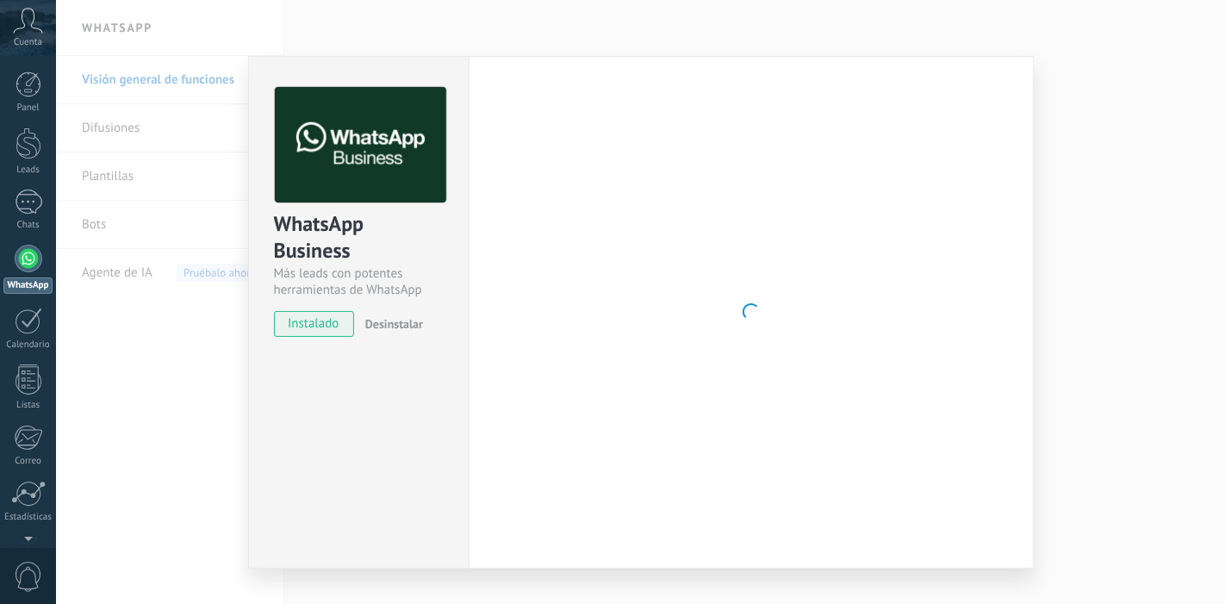
click at [319, 338] on div "WhatsApp Business Más leads con potentes herramientas de WhatsApp instalado Des…" at bounding box center [359, 204] width 220 height 294
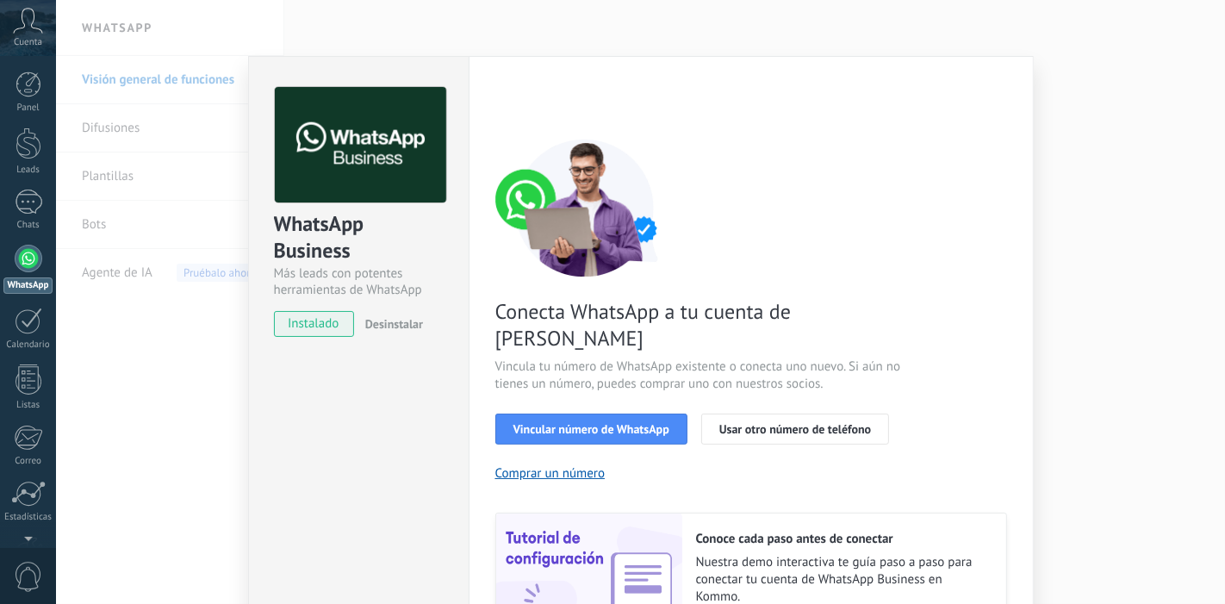
click at [373, 457] on div "WhatsApp Business Más leads con potentes herramientas de WhatsApp instalado Des…" at bounding box center [358, 392] width 221 height 672
